Goal: Task Accomplishment & Management: Manage account settings

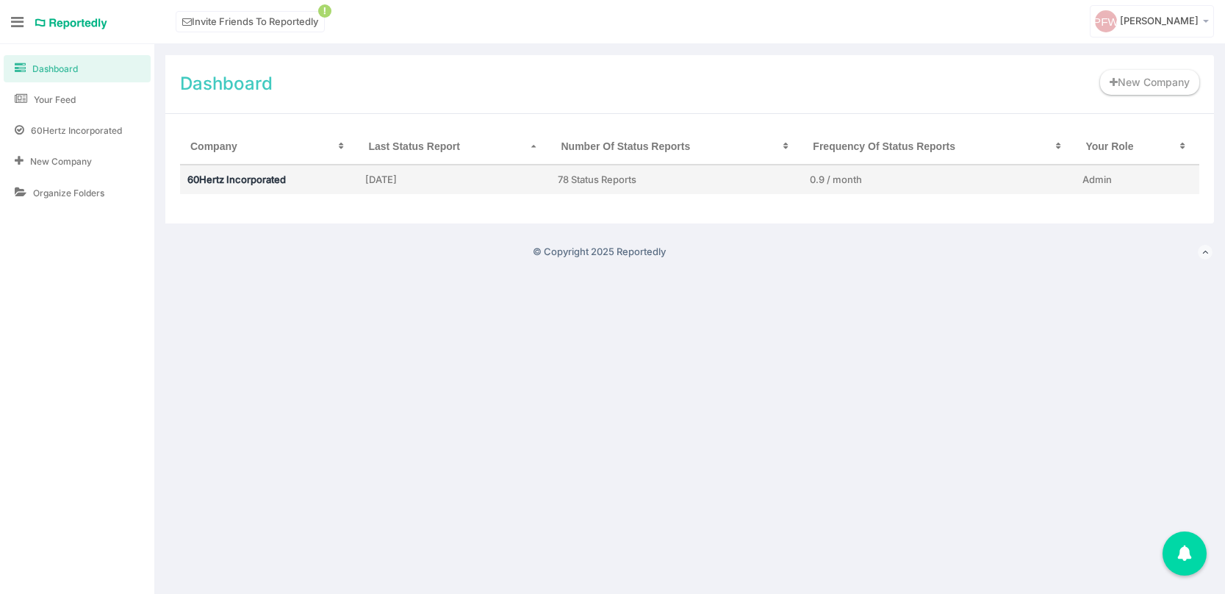
click at [207, 180] on link "60Hertz Incorporated" at bounding box center [236, 179] width 98 height 12
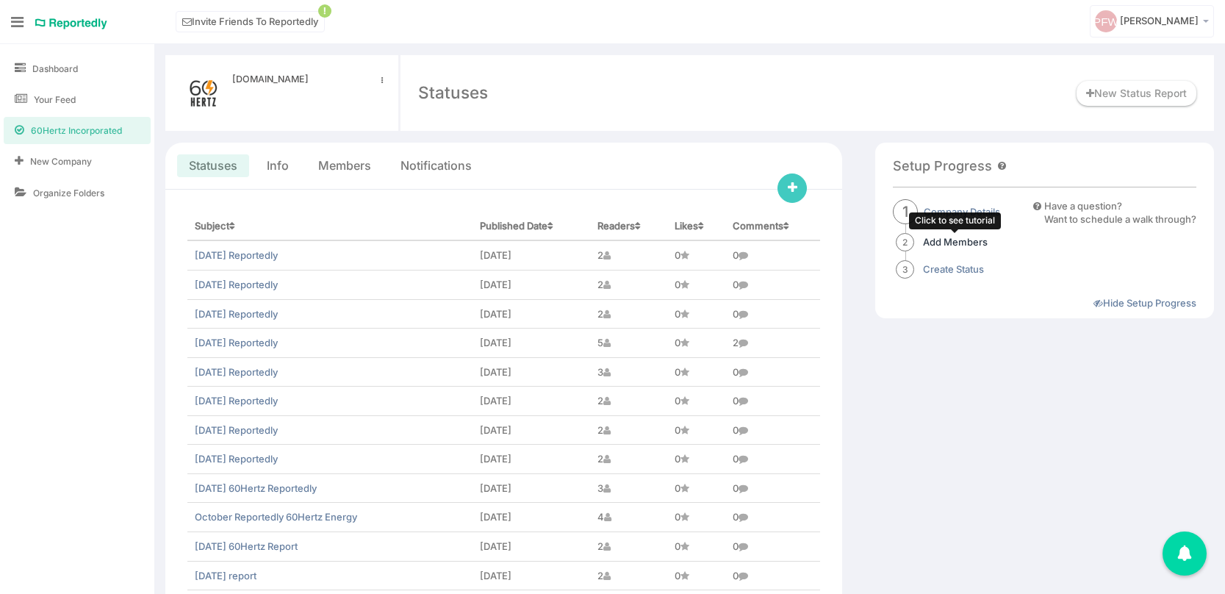
click at [960, 237] on link "Add Members" at bounding box center [955, 242] width 65 height 14
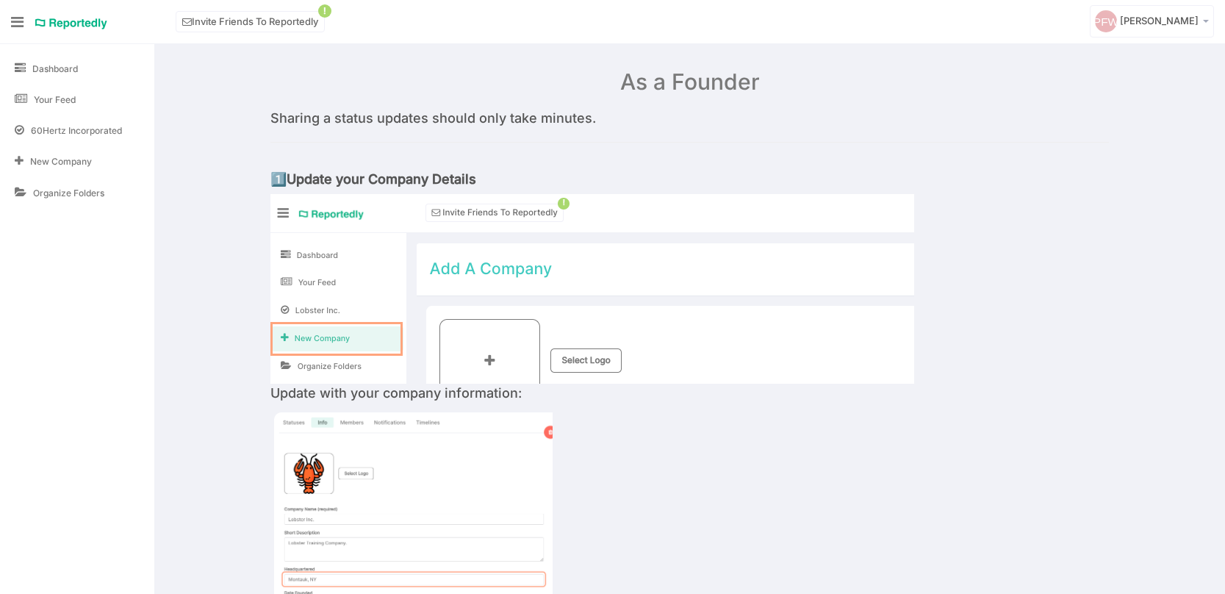
scroll to position [769, 0]
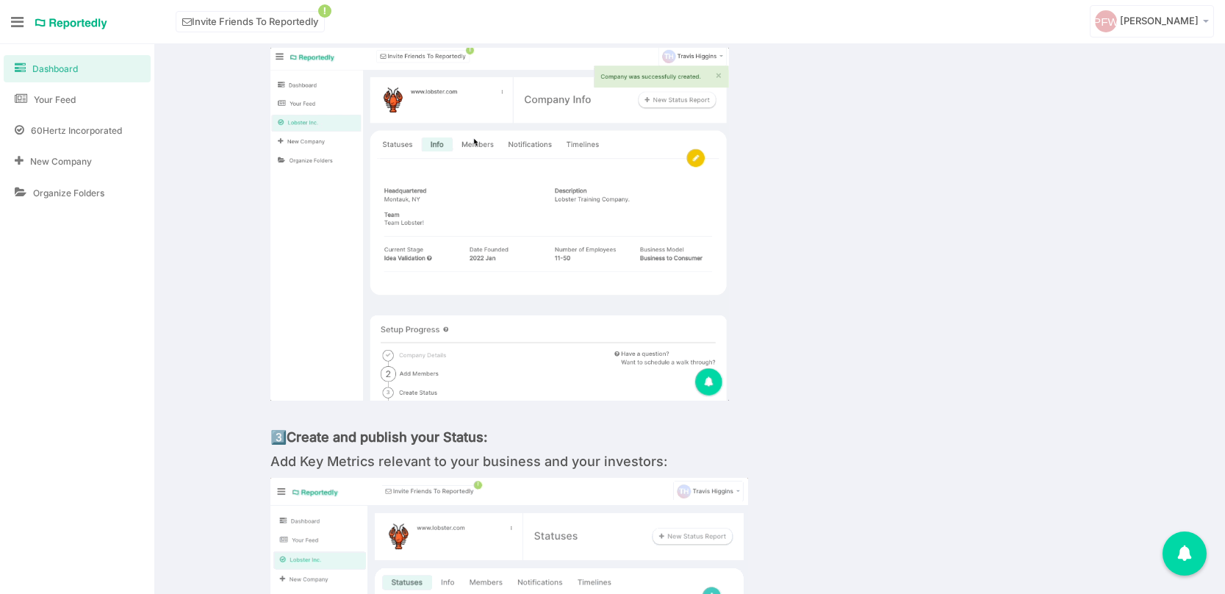
click at [48, 70] on span "Dashboard" at bounding box center [55, 68] width 46 height 12
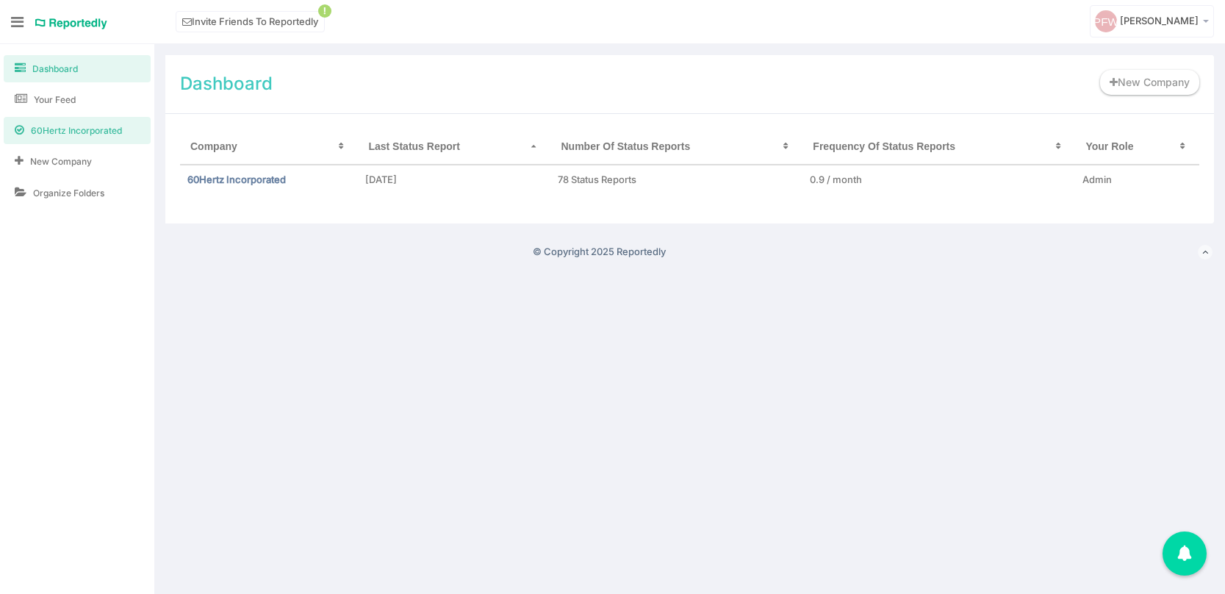
click at [63, 129] on span "60Hertz Incorporated" at bounding box center [76, 130] width 91 height 12
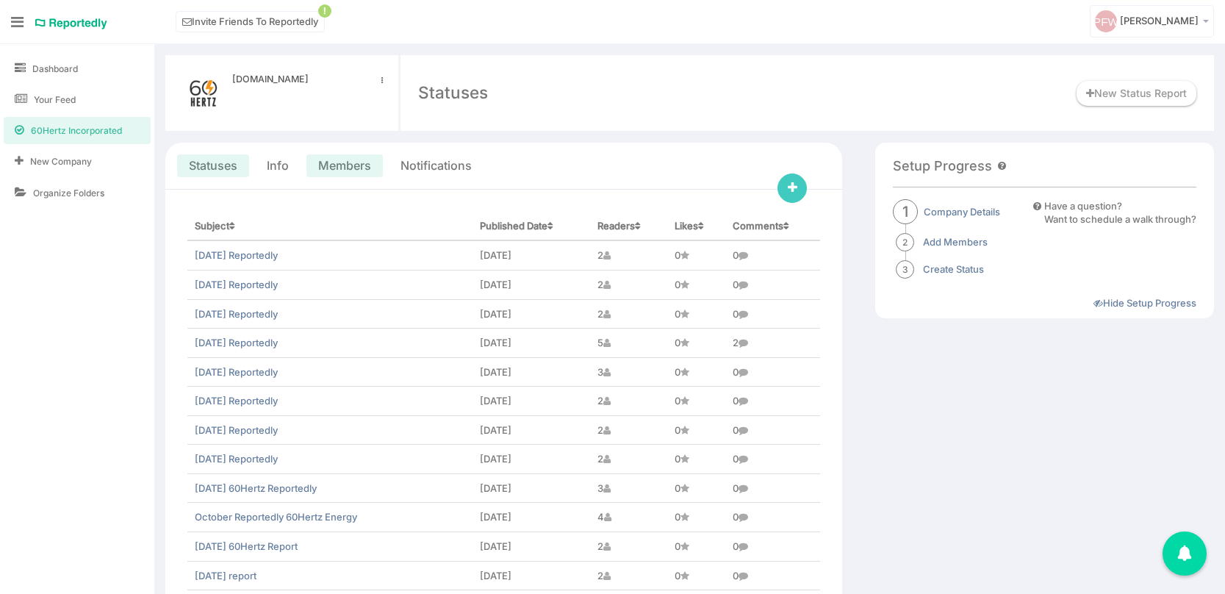
click at [339, 167] on link "Members" at bounding box center [344, 165] width 53 height 17
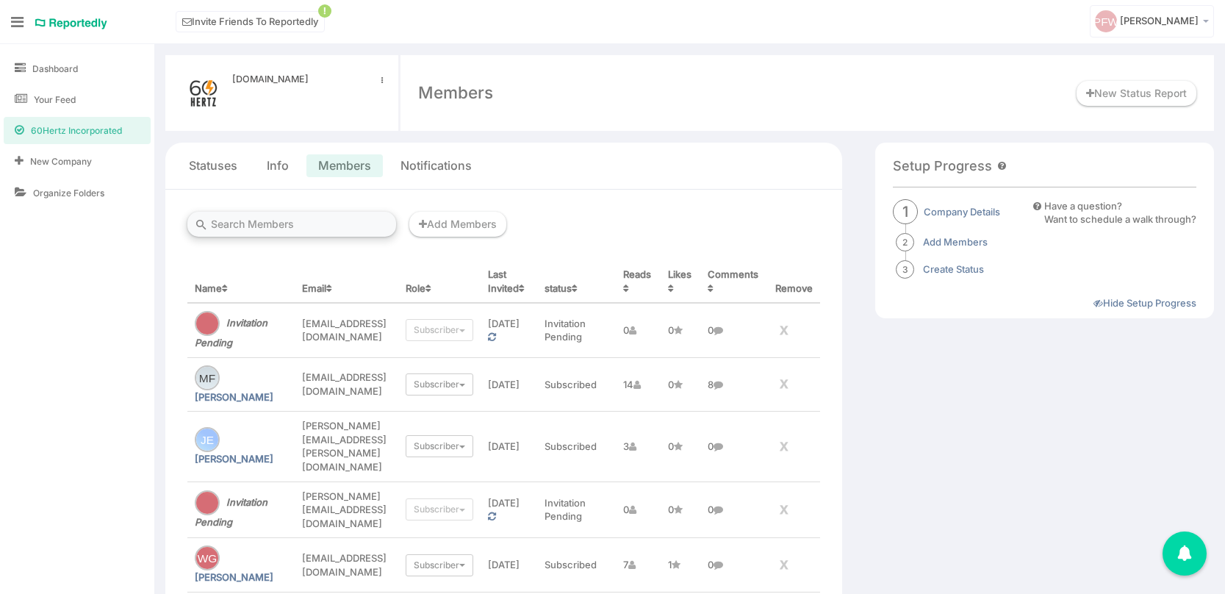
click at [256, 221] on input "text" at bounding box center [291, 224] width 209 height 25
paste input "Send him half a page of research going in to these calls."
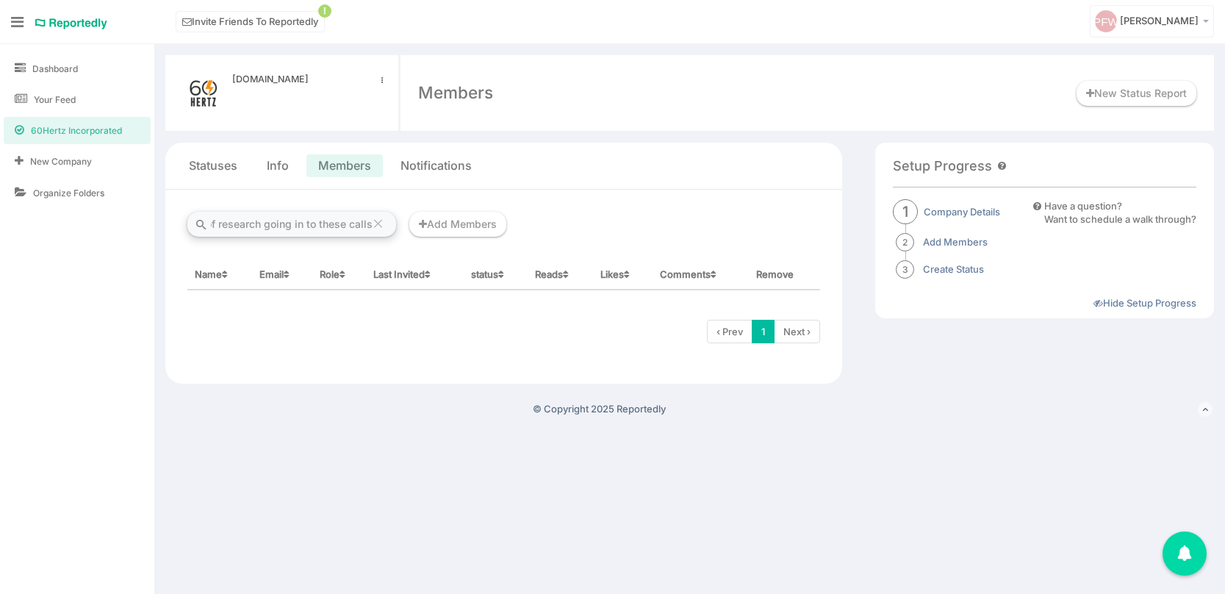
type input "Send him half a page of research going in to these call"
click at [262, 223] on input "Send him half a page of research going in to these call" at bounding box center [291, 224] width 209 height 25
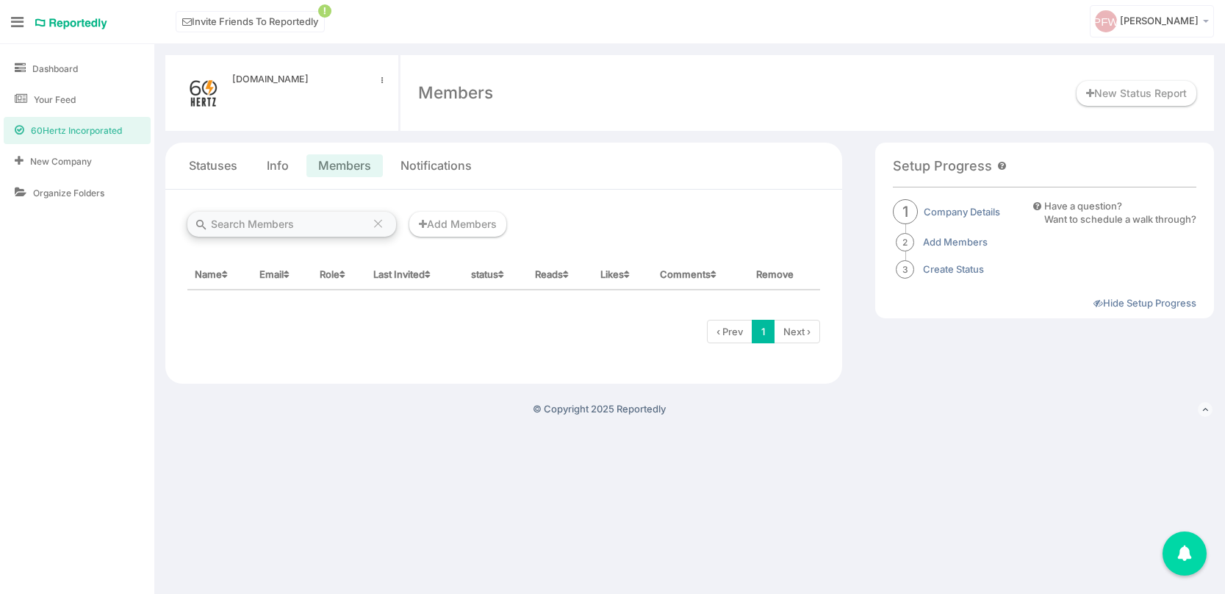
scroll to position [0, 0]
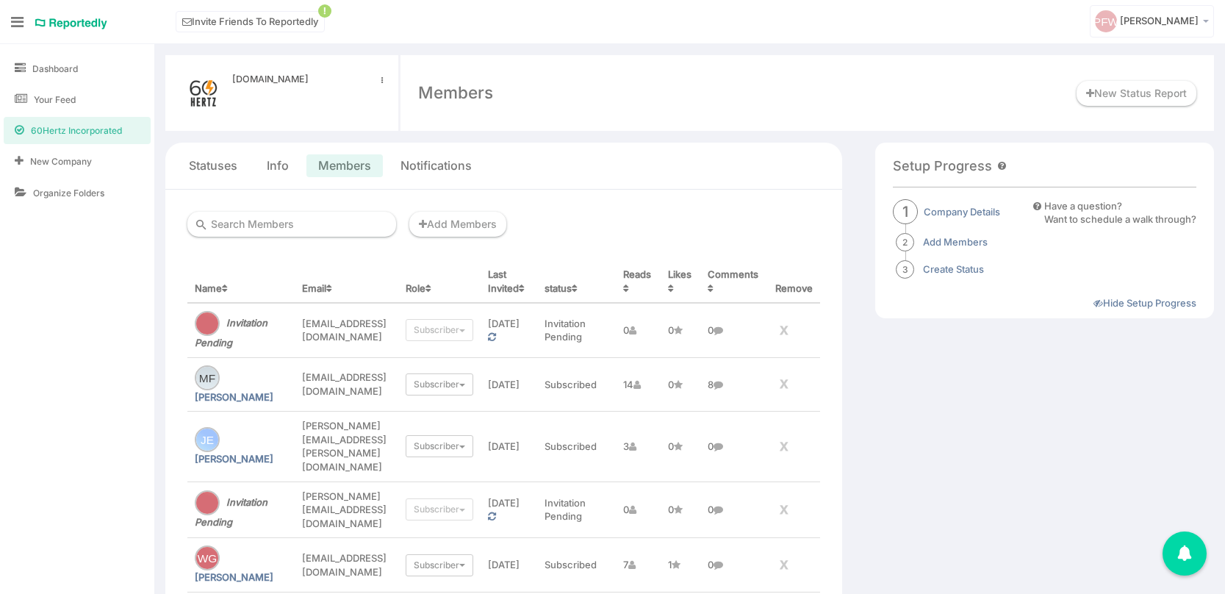
paste input "[EMAIL_ADDRESS][DOMAIN_NAME]"
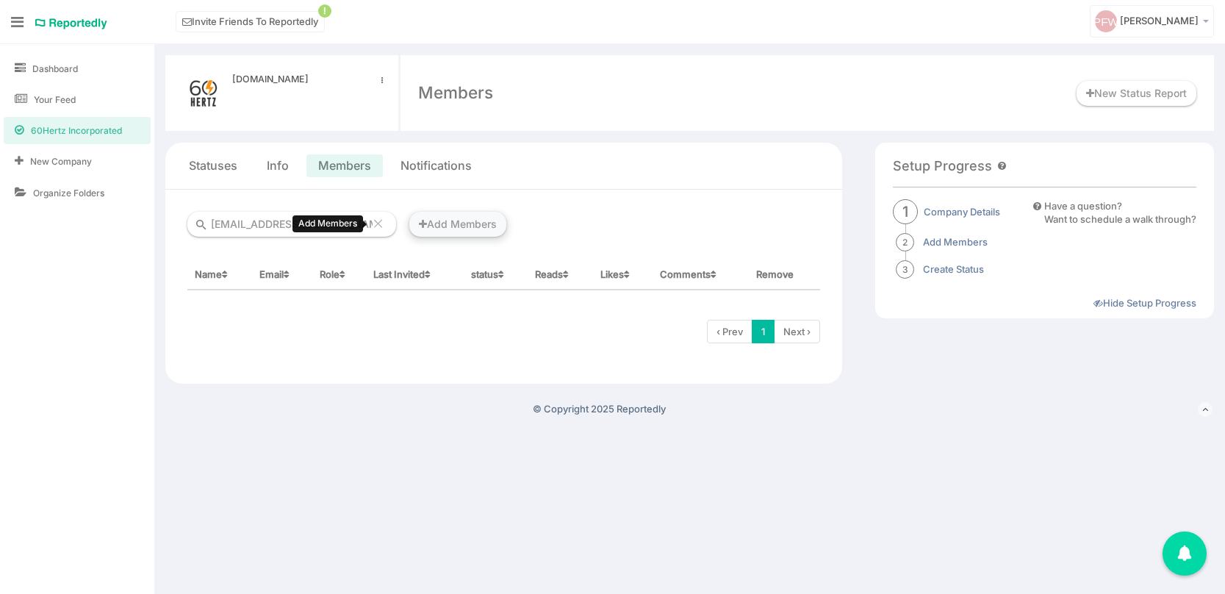
type input "[EMAIL_ADDRESS][DOMAIN_NAME]"
click at [409, 220] on link "Add Members" at bounding box center [457, 224] width 97 height 25
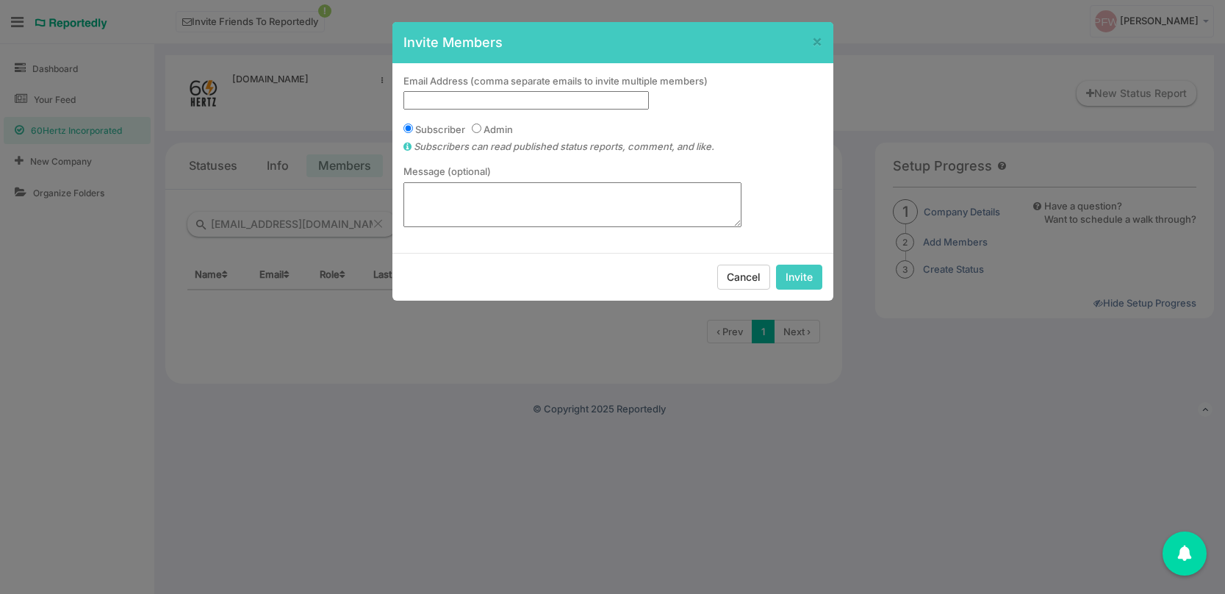
click at [440, 101] on input "text" at bounding box center [525, 100] width 245 height 18
paste input "[EMAIL_ADDRESS][DOMAIN_NAME]"
type input "[EMAIL_ADDRESS][DOMAIN_NAME]"
click at [803, 280] on input "Invite" at bounding box center [799, 276] width 46 height 25
